Goal: Navigation & Orientation: Find specific page/section

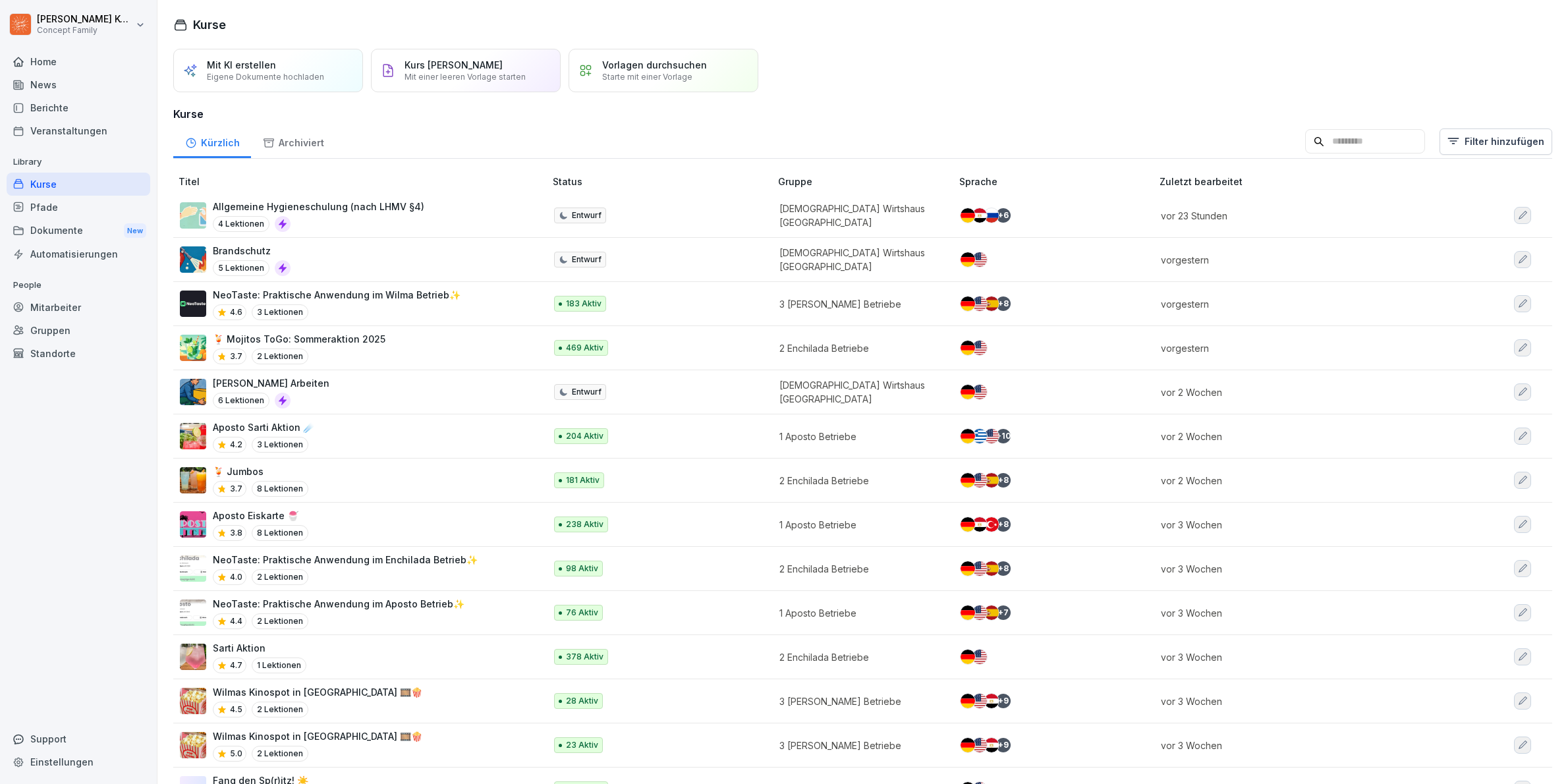
click at [48, 348] on div "Standorte" at bounding box center [78, 353] width 143 height 23
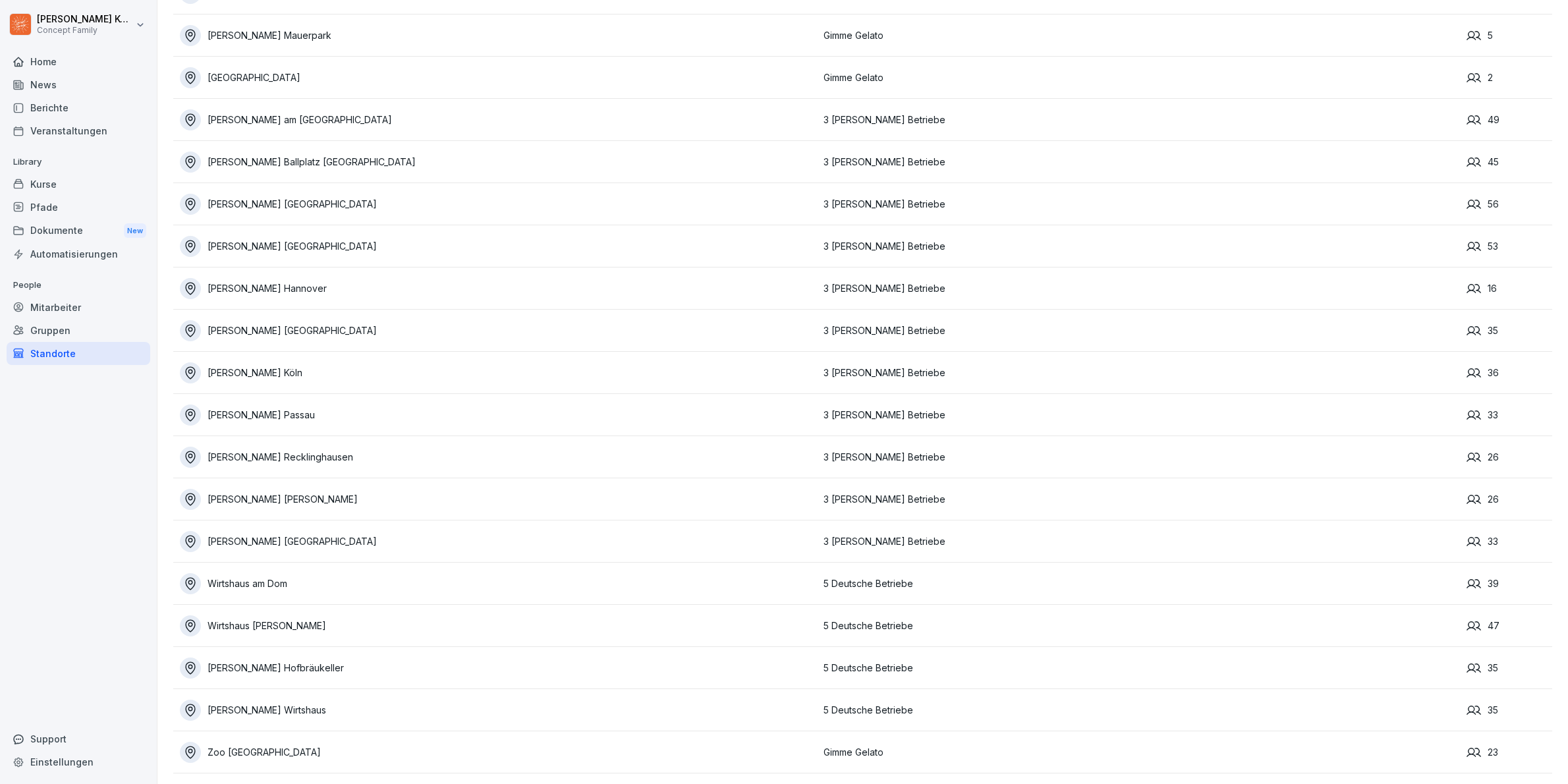
scroll to position [2638, 0]
click at [289, 573] on div "Wirtshaus am Dom" at bounding box center [498, 584] width 637 height 21
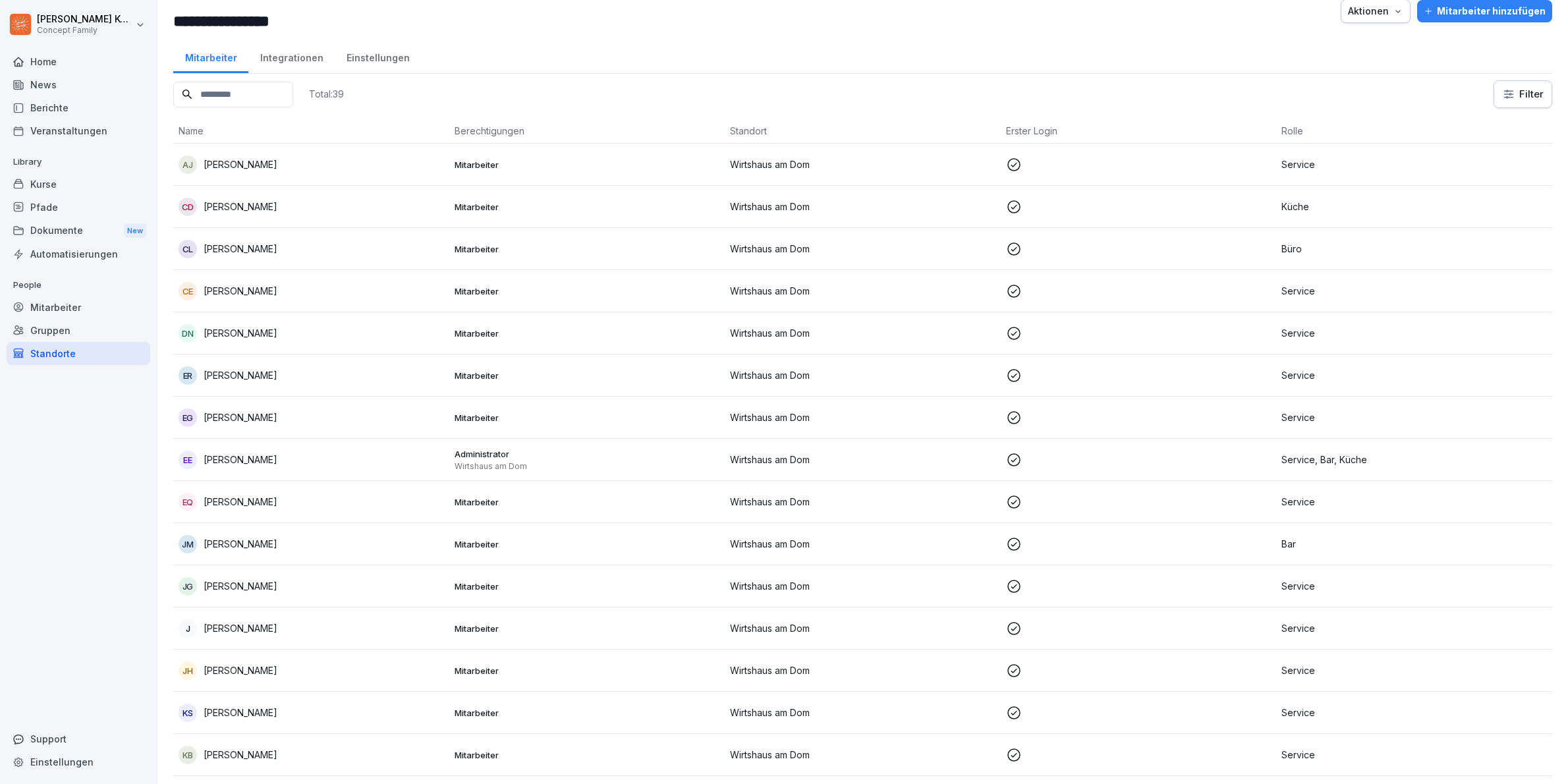
click at [265, 54] on div "Integrationen" at bounding box center [291, 56] width 86 height 34
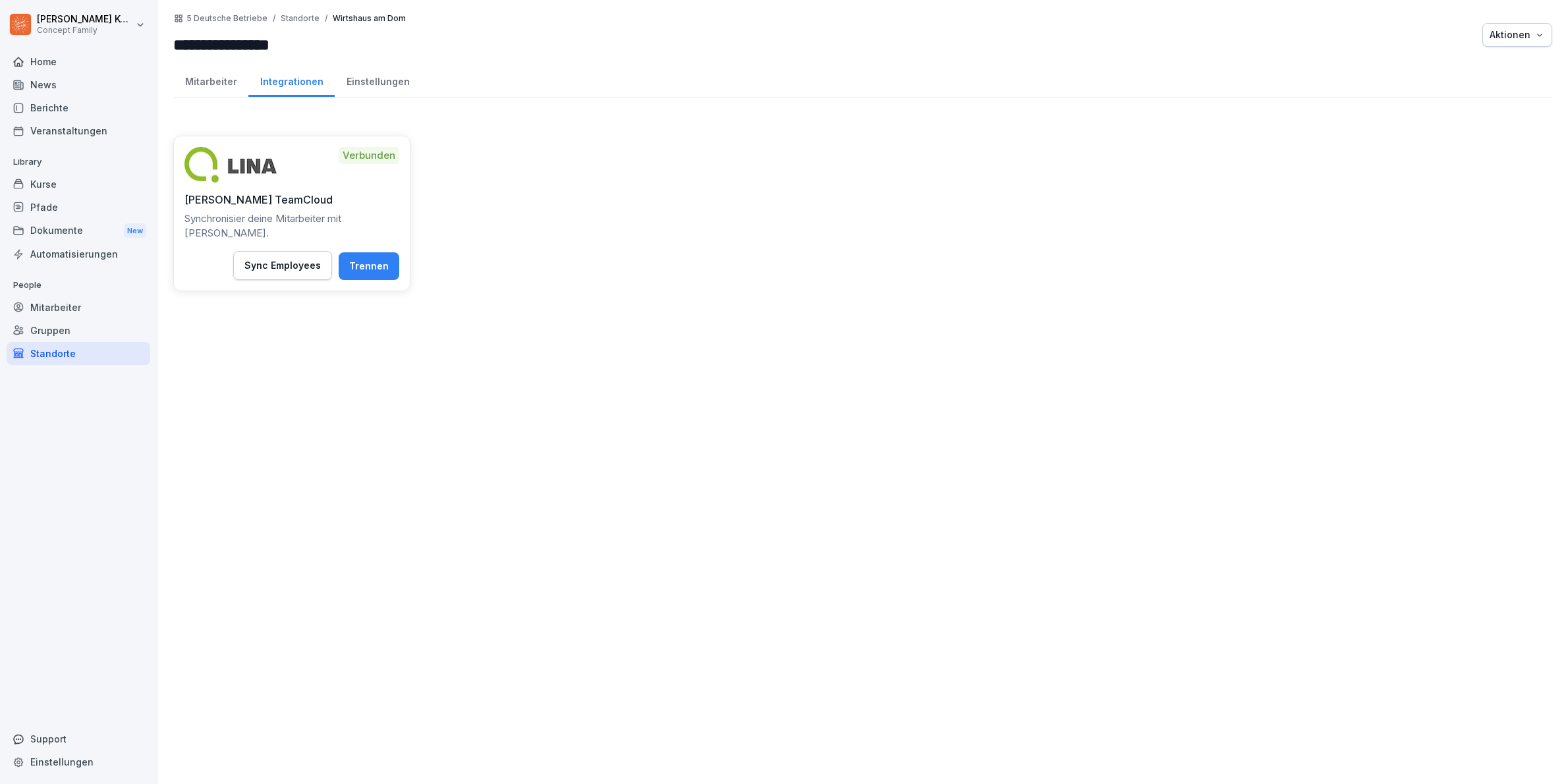
click at [376, 77] on div "Einstellungen" at bounding box center [378, 80] width 86 height 34
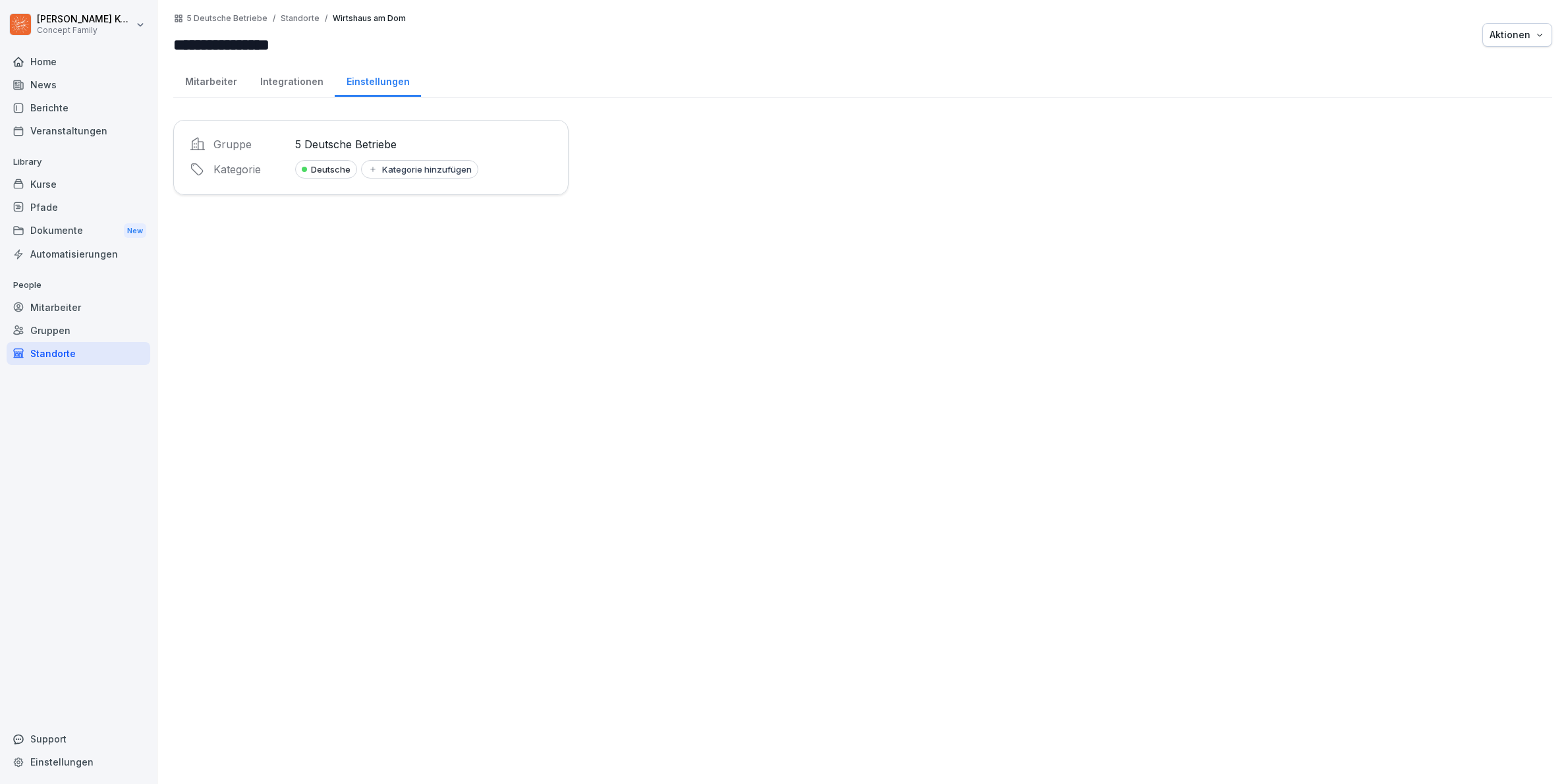
click at [207, 76] on div "Mitarbeiter" at bounding box center [211, 80] width 75 height 34
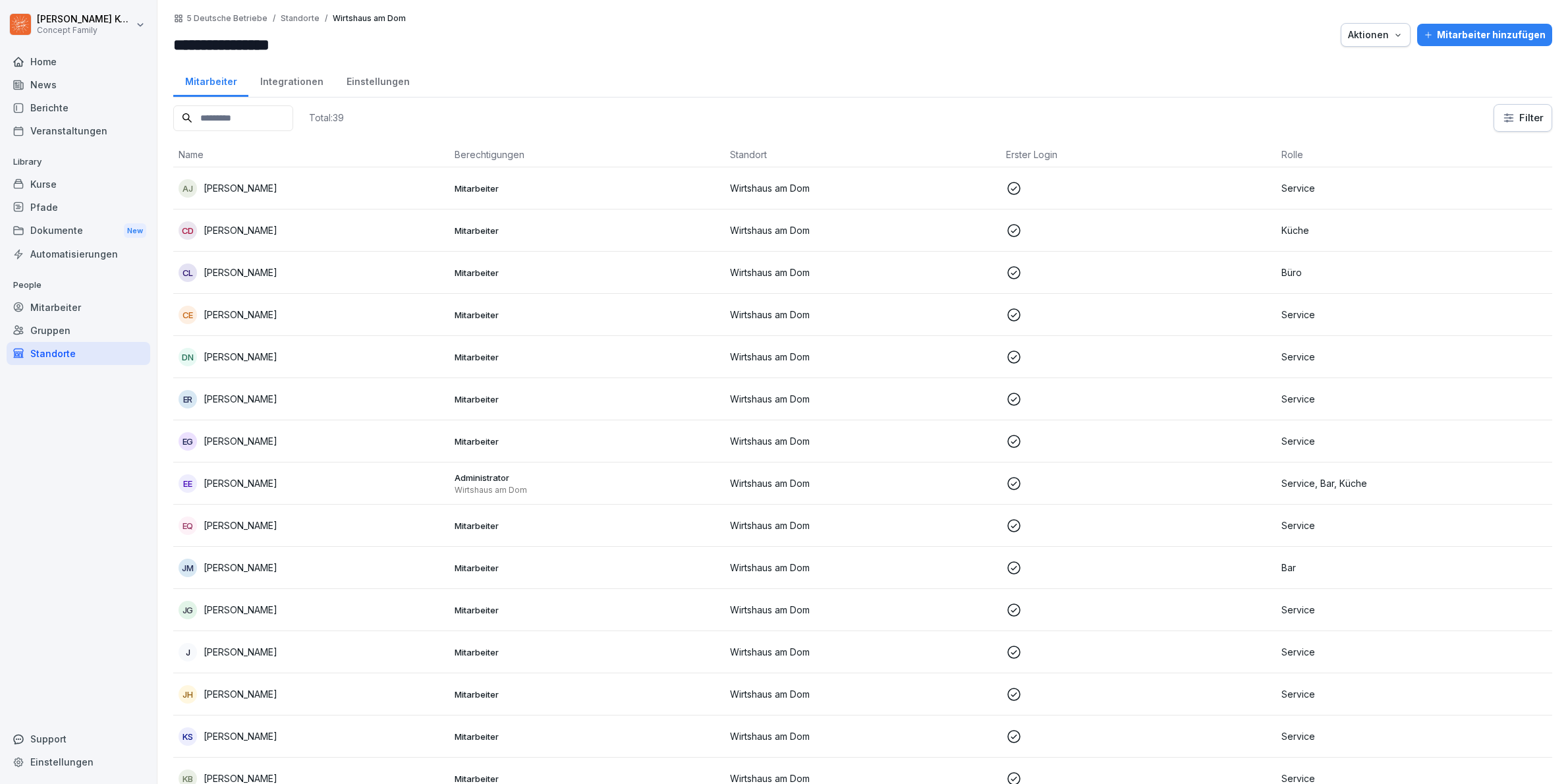
click at [286, 86] on div "Integrationen" at bounding box center [291, 80] width 86 height 34
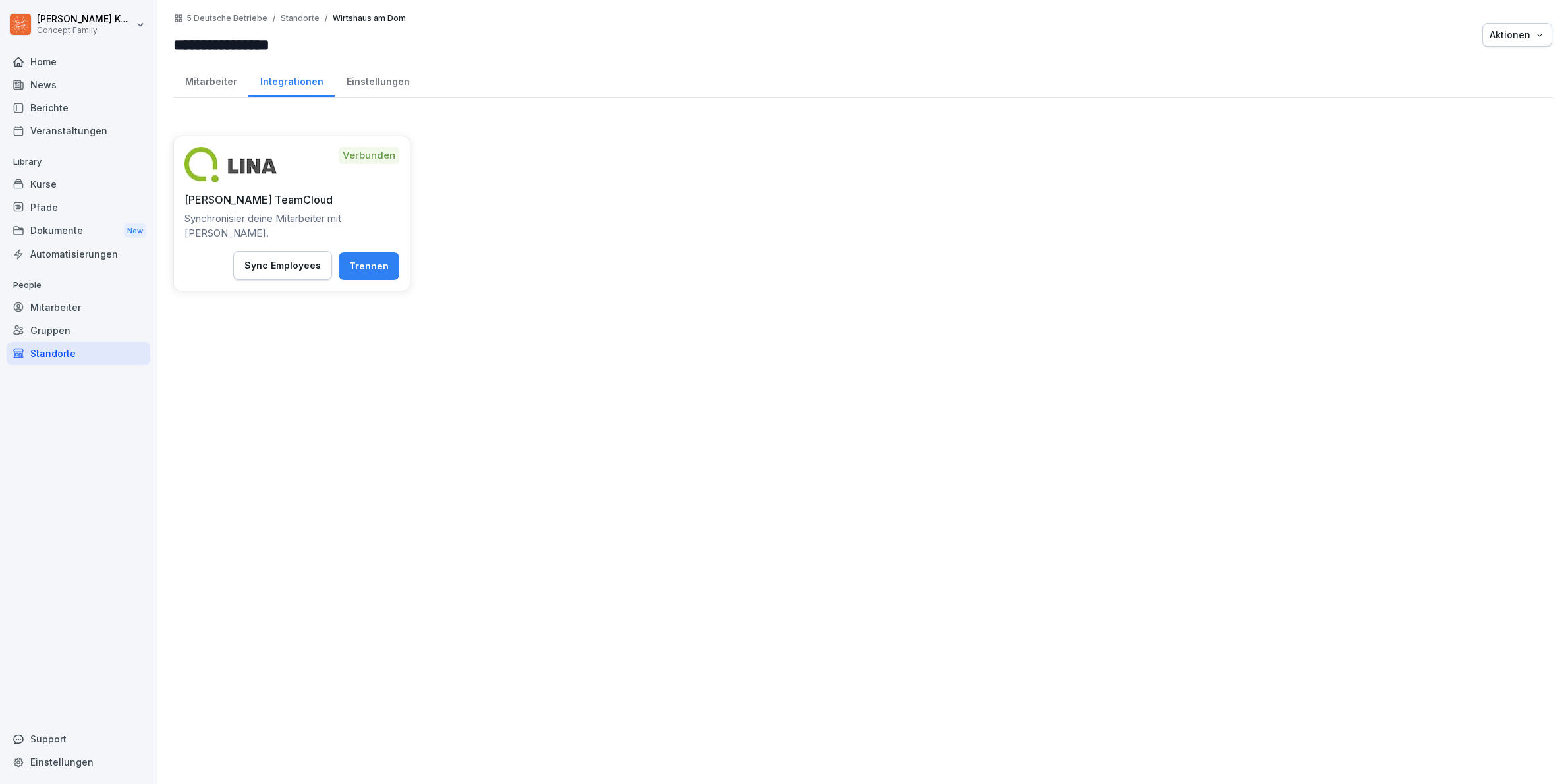
click at [223, 82] on div "Mitarbeiter" at bounding box center [211, 80] width 75 height 34
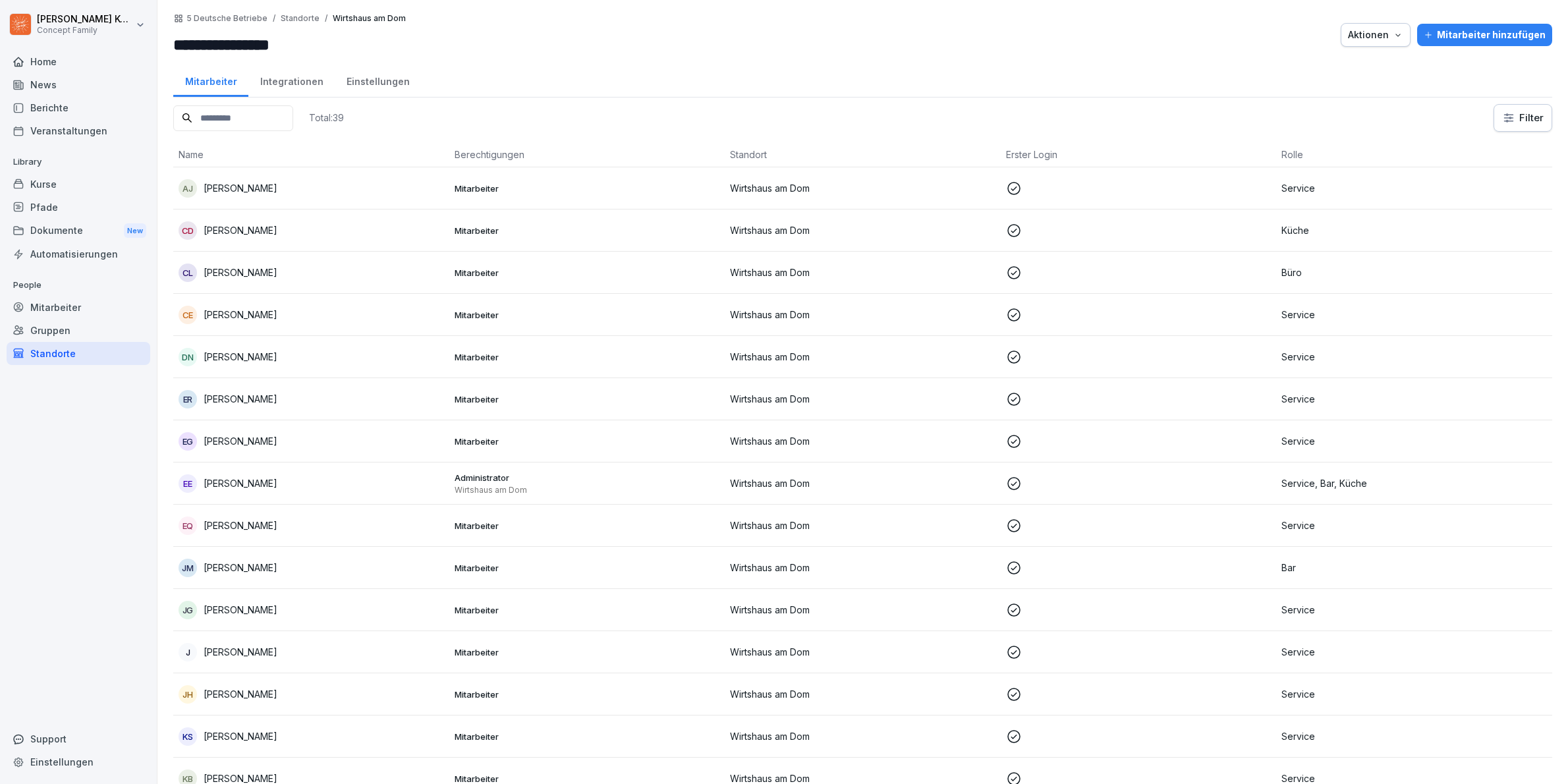
click at [273, 83] on div "Integrationen" at bounding box center [291, 80] width 86 height 34
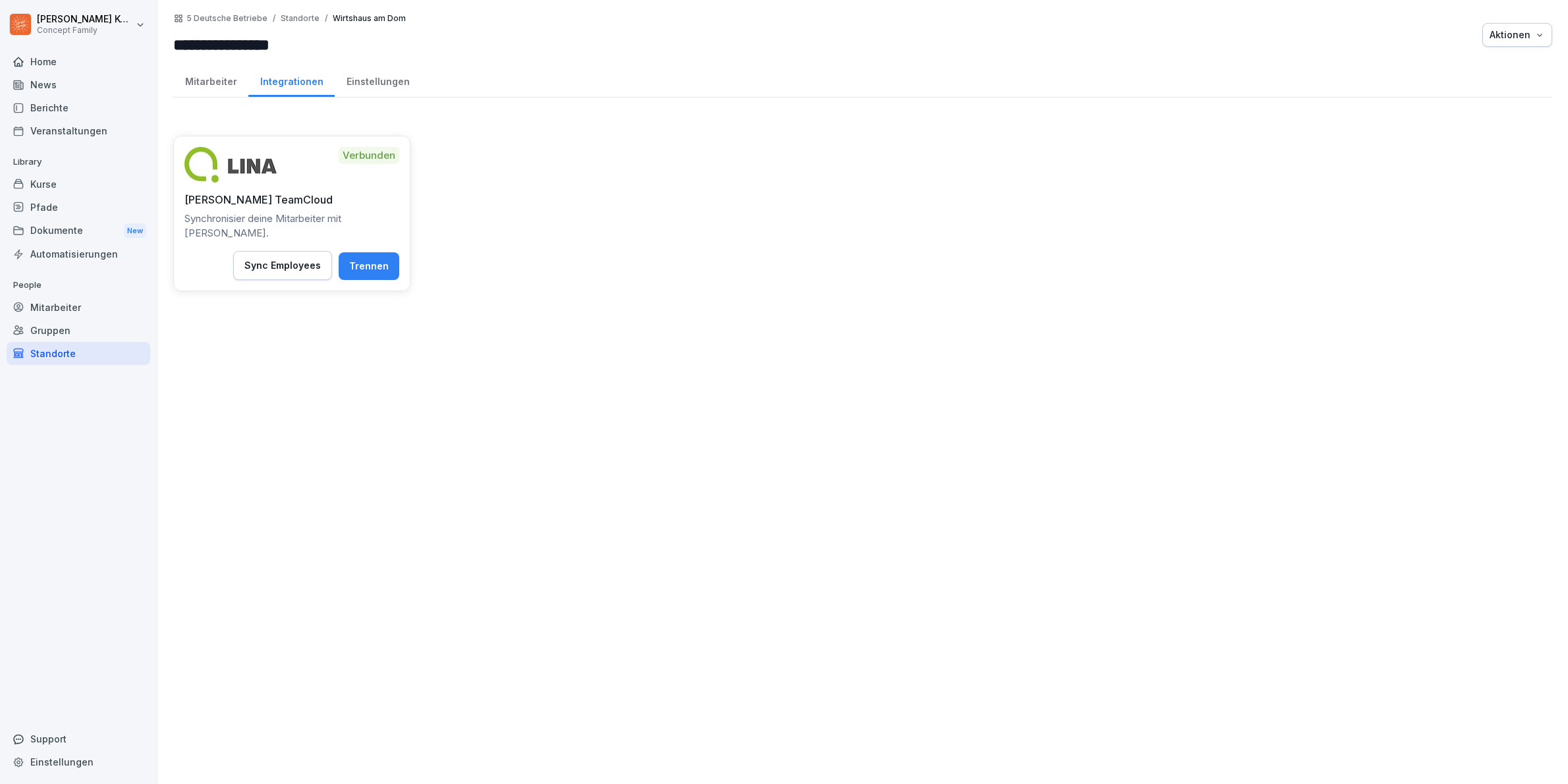
click at [208, 88] on div "Mitarbeiter" at bounding box center [211, 80] width 75 height 34
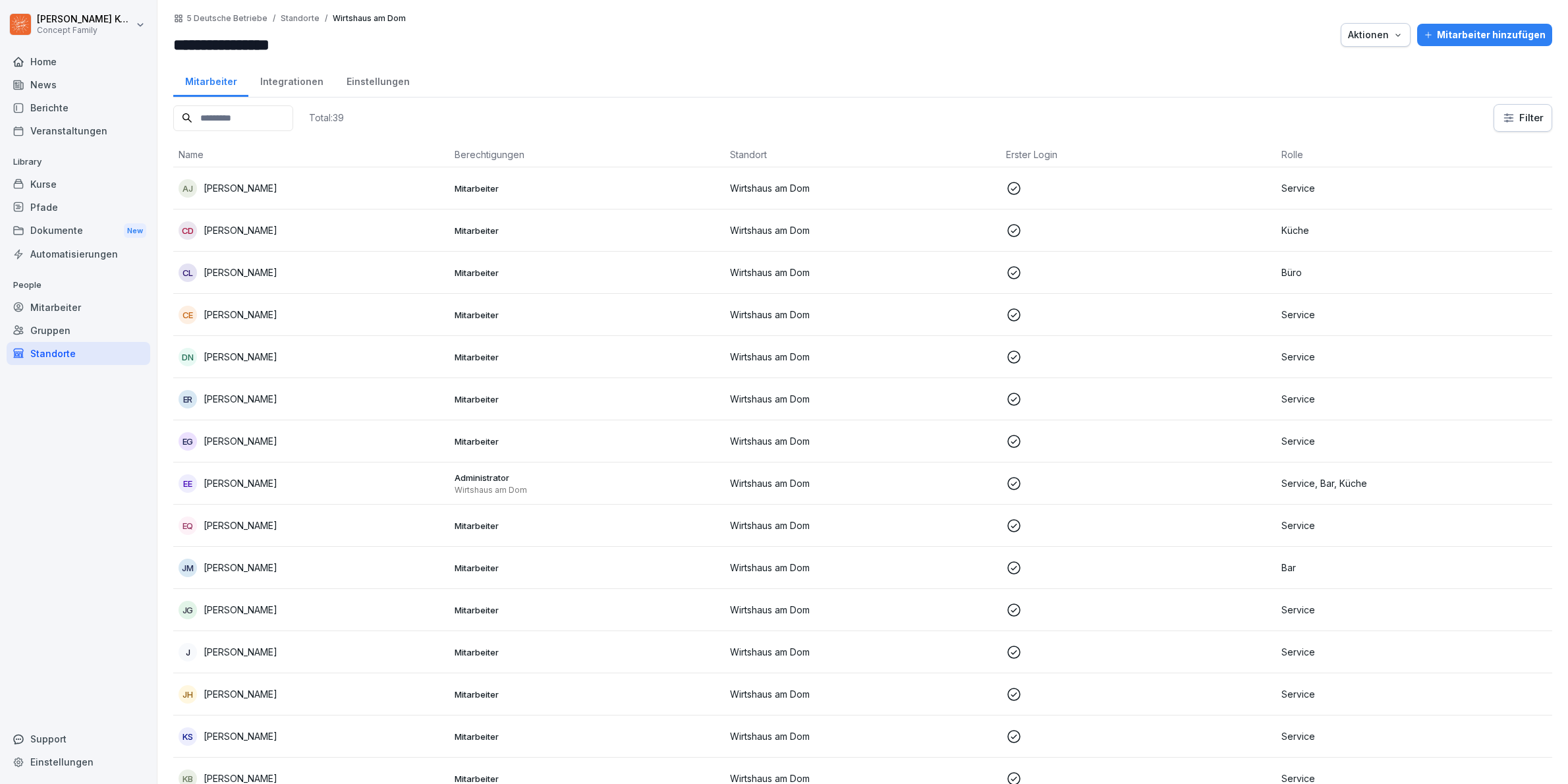
click at [70, 356] on div "Standorte" at bounding box center [78, 353] width 143 height 23
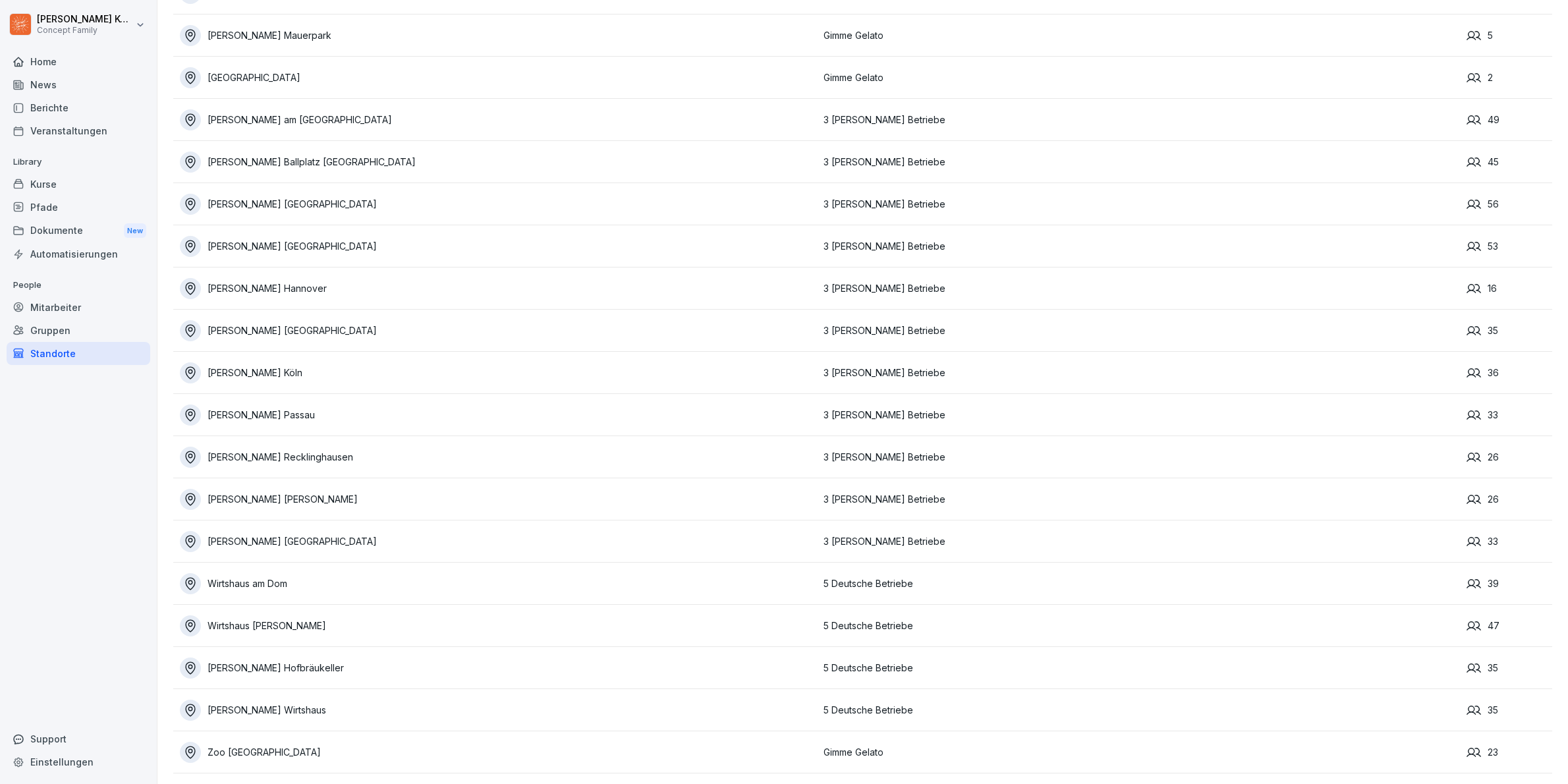
scroll to position [2638, 0]
